Goal: Task Accomplishment & Management: Manage account settings

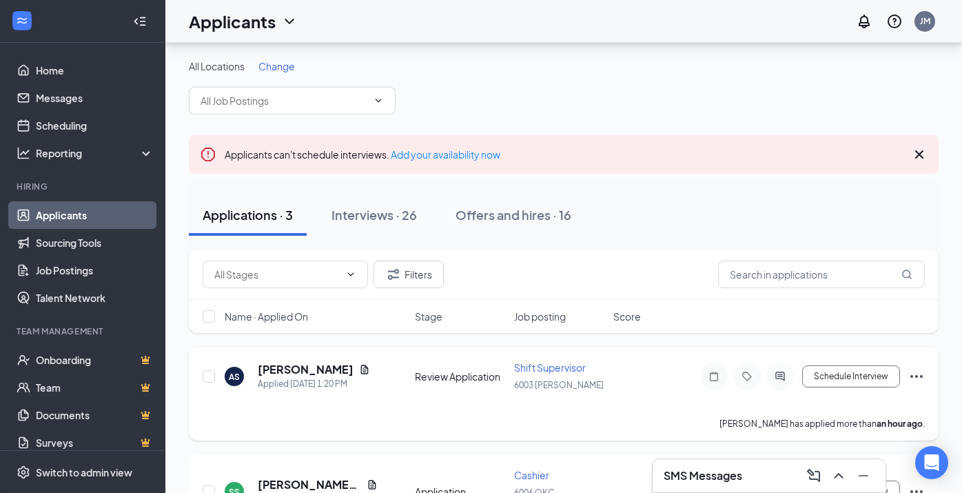
scroll to position [67, 0]
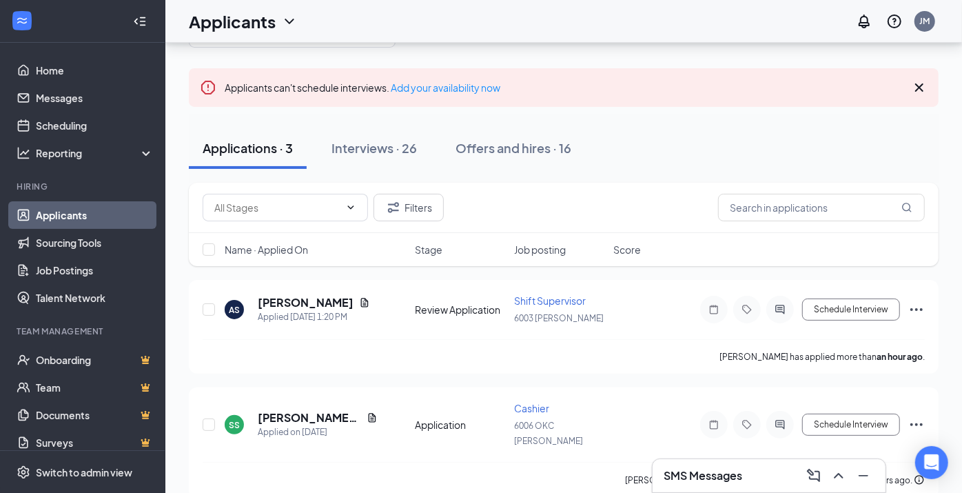
click at [747, 472] on div "SMS Messages" at bounding box center [769, 475] width 211 height 22
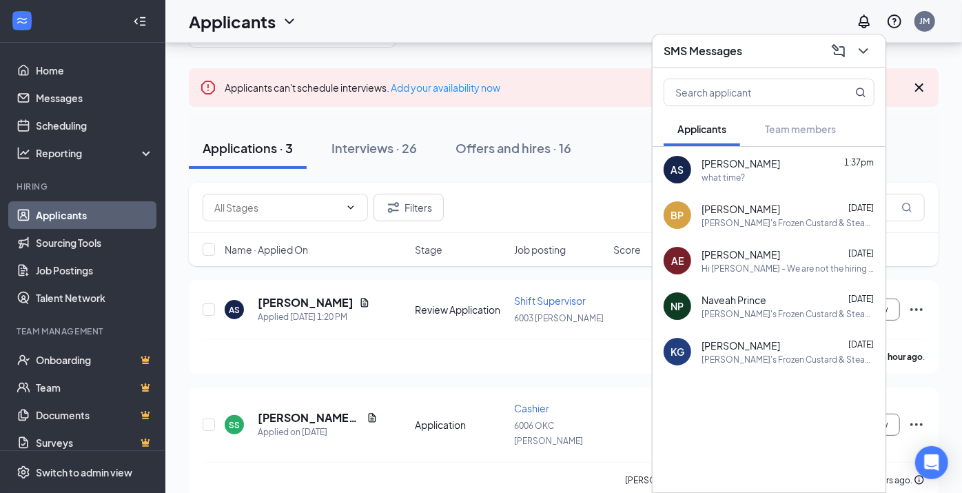
click at [768, 172] on div "what time?" at bounding box center [787, 178] width 173 height 12
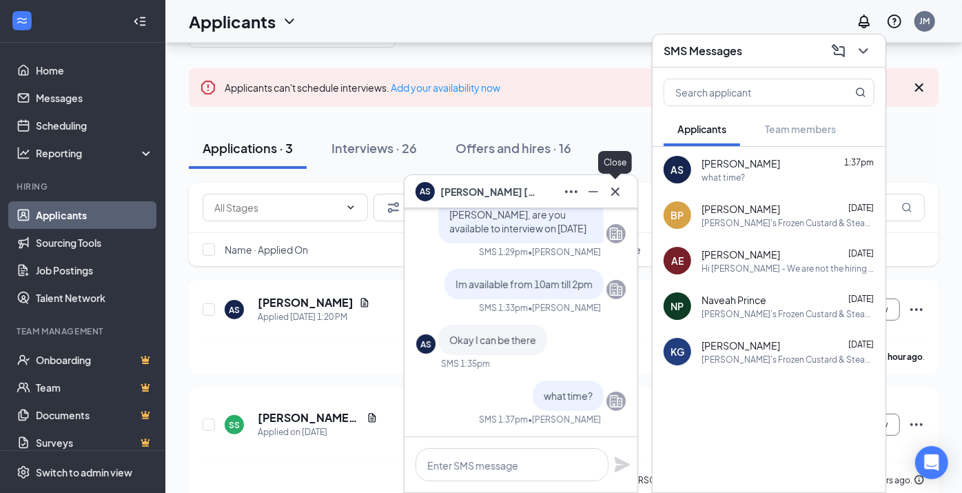
click at [620, 189] on icon "Cross" at bounding box center [615, 191] width 17 height 17
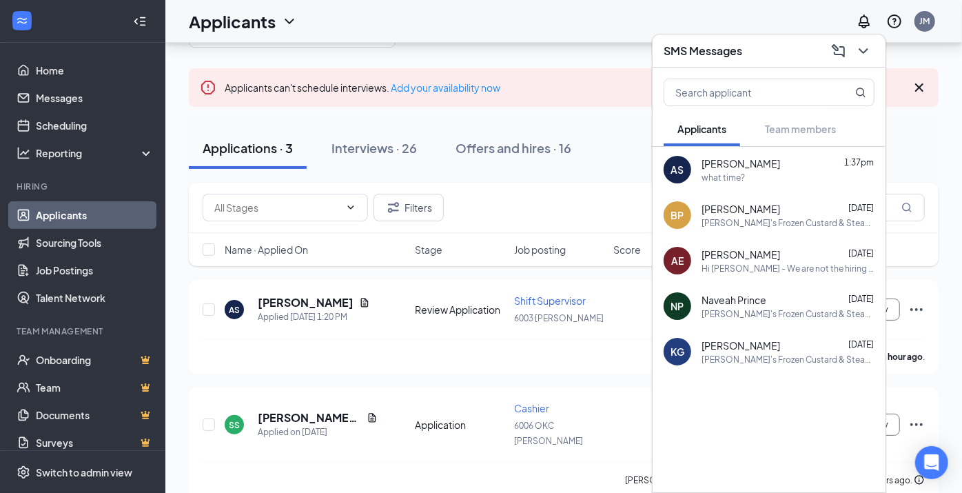
click at [632, 14] on div "Applicants JM" at bounding box center [563, 21] width 796 height 43
click at [864, 59] on icon "ChevronDown" at bounding box center [863, 51] width 17 height 17
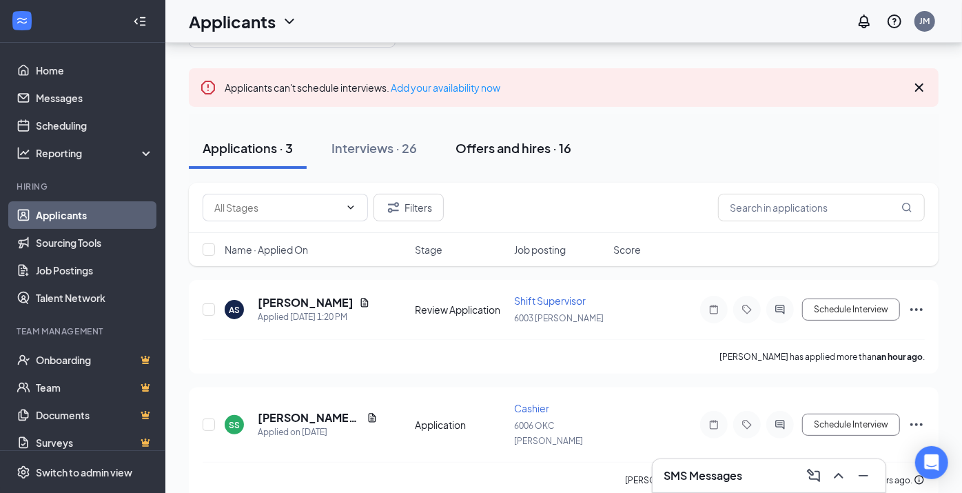
click at [508, 147] on div "Offers and hires · 16" at bounding box center [513, 147] width 116 height 17
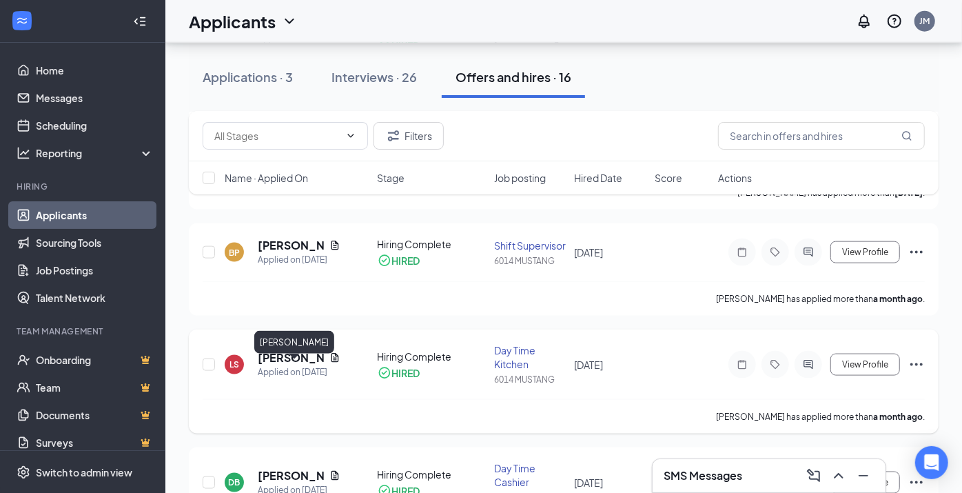
scroll to position [1002, 0]
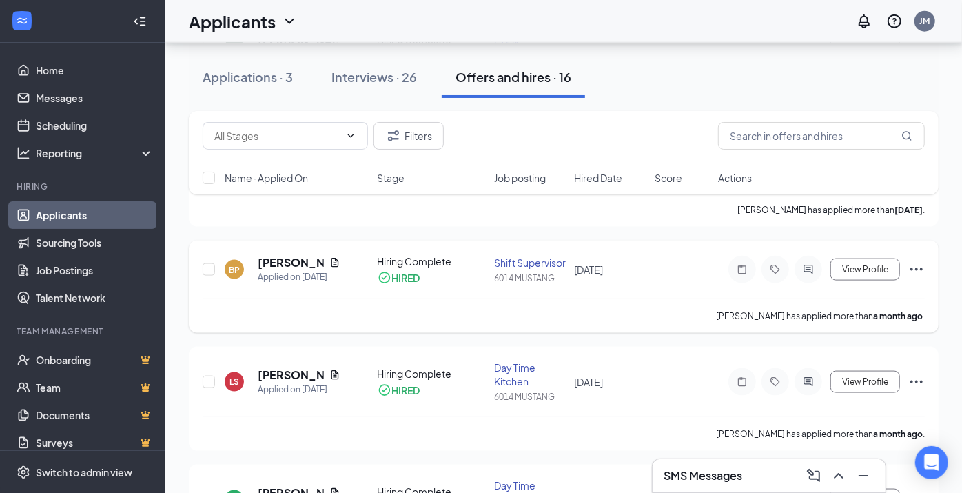
click at [917, 271] on icon "Ellipses" at bounding box center [916, 269] width 12 height 3
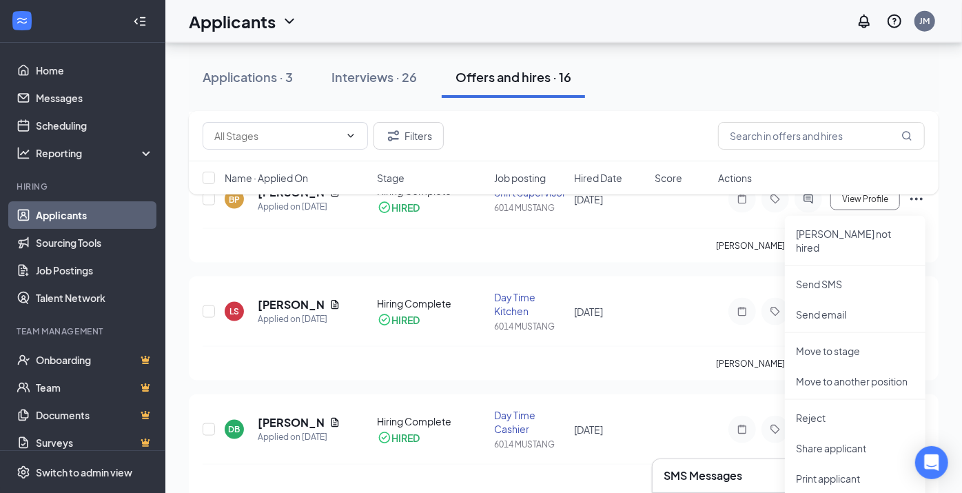
scroll to position [1155, 0]
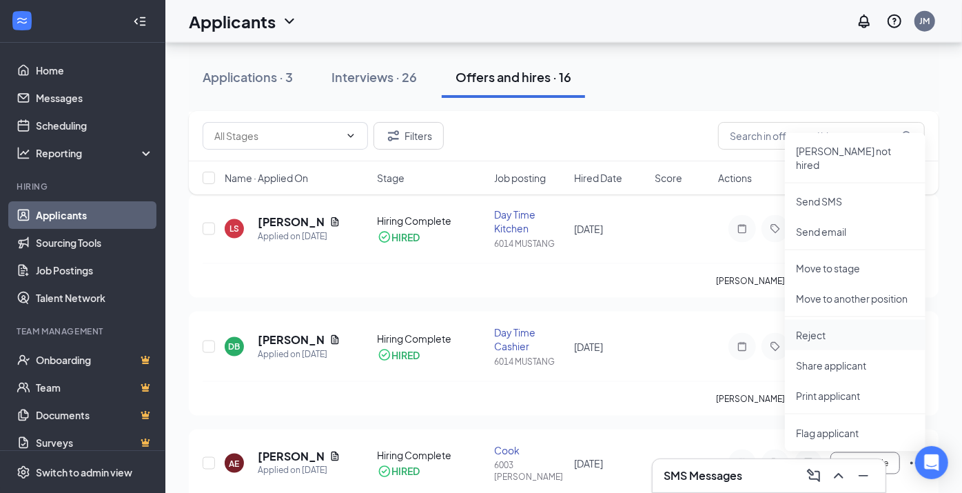
click at [827, 328] on p "Reject" at bounding box center [855, 335] width 119 height 14
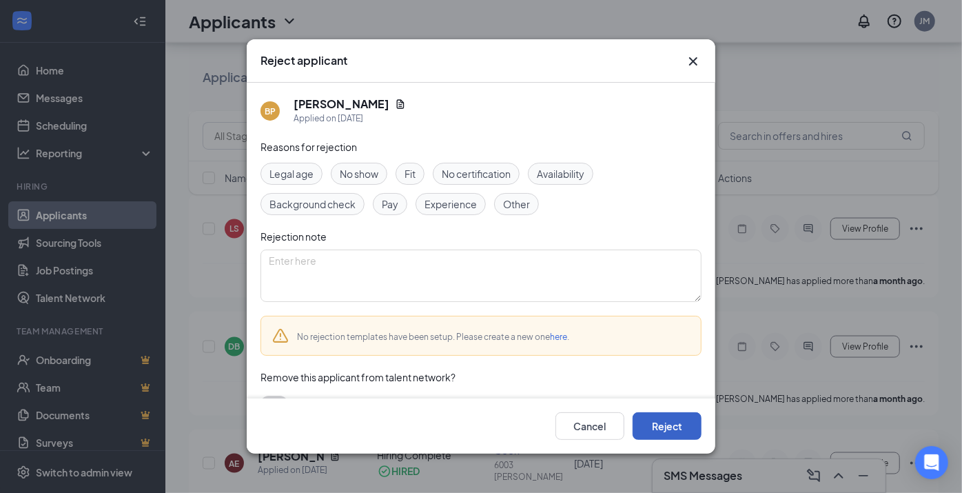
click at [656, 421] on button "Reject" at bounding box center [666, 426] width 69 height 28
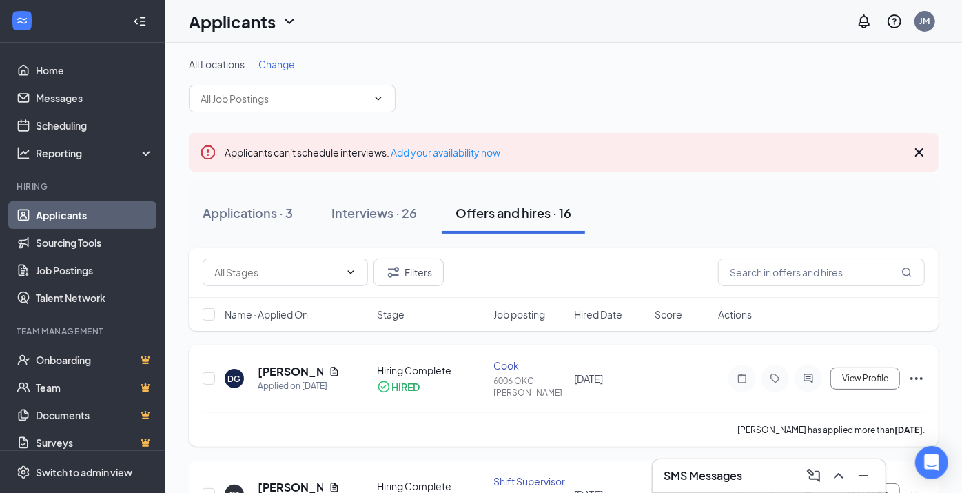
scroll to position [0, 0]
